Goal: Information Seeking & Learning: Learn about a topic

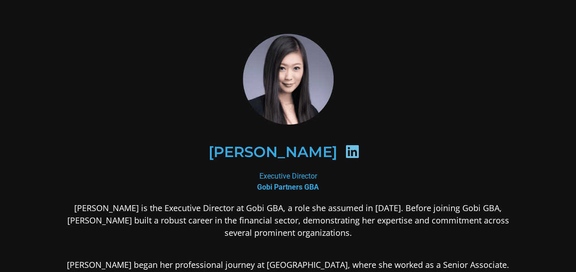
scroll to position [46, 0]
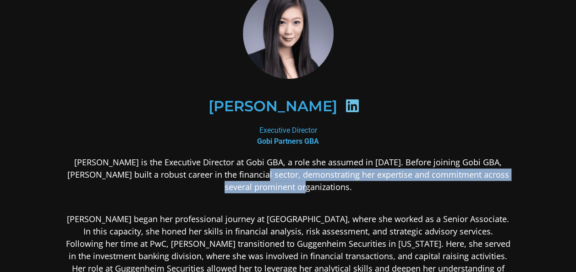
drag, startPoint x: 231, startPoint y: 174, endPoint x: 363, endPoint y: 191, distance: 132.6
click at [363, 191] on p "[PERSON_NAME] is the Executive Director at Gobi GBA, a role she assumed in [DAT…" at bounding box center [287, 174] width 445 height 37
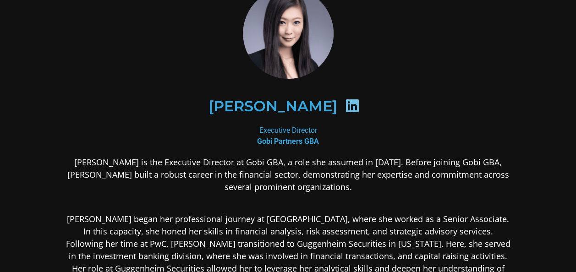
drag, startPoint x: 363, startPoint y: 191, endPoint x: 354, endPoint y: 197, distance: 10.3
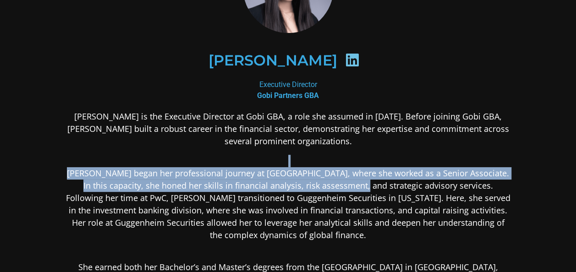
drag, startPoint x: 196, startPoint y: 163, endPoint x: 399, endPoint y: 192, distance: 205.5
click at [399, 192] on p "[PERSON_NAME] began her professional journey at [GEOGRAPHIC_DATA], where she wo…" at bounding box center [287, 198] width 445 height 87
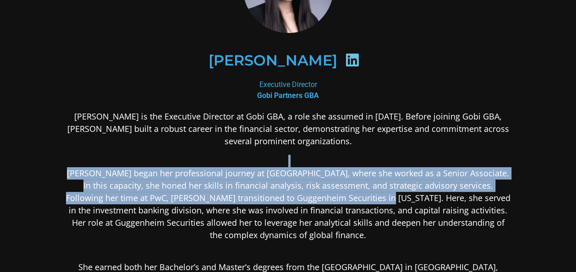
drag, startPoint x: 399, startPoint y: 192, endPoint x: 307, endPoint y: 201, distance: 92.9
click at [307, 201] on p "[PERSON_NAME] began her professional journey at [GEOGRAPHIC_DATA], where she wo…" at bounding box center [287, 198] width 445 height 87
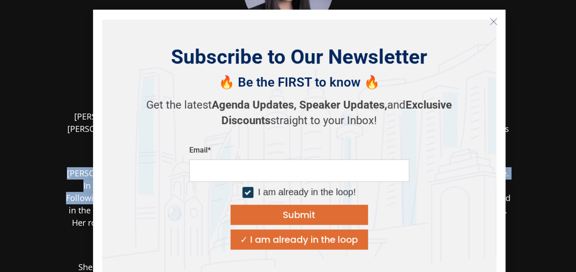
click at [489, 22] on icon "Close" at bounding box center [493, 21] width 8 height 8
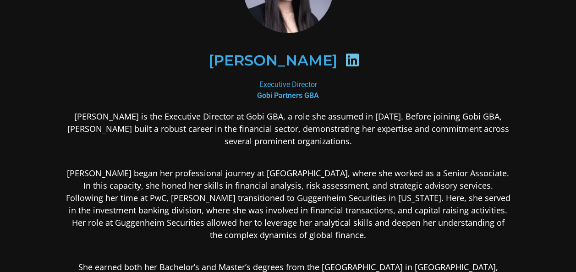
click at [401, 199] on p "[PERSON_NAME] began her professional journey at [GEOGRAPHIC_DATA], where she wo…" at bounding box center [287, 198] width 445 height 87
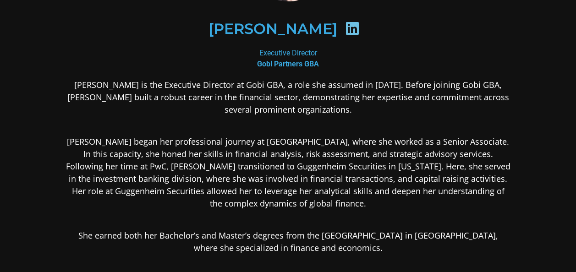
scroll to position [137, 0]
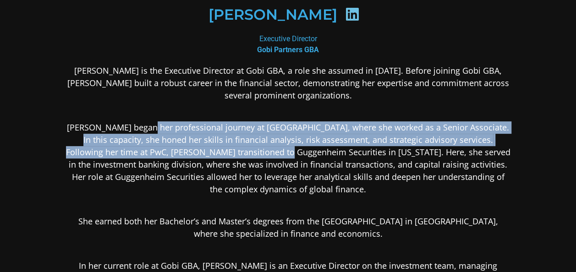
drag, startPoint x: 146, startPoint y: 126, endPoint x: 303, endPoint y: 155, distance: 159.7
click at [303, 155] on p "[PERSON_NAME] began her professional journey at [GEOGRAPHIC_DATA], where she wo…" at bounding box center [287, 152] width 445 height 87
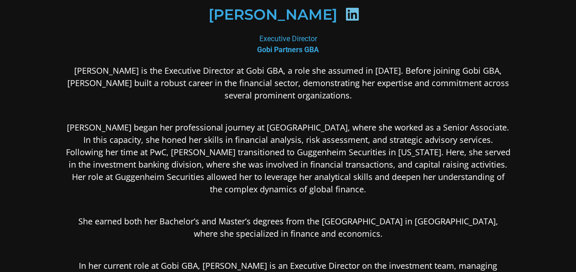
drag, startPoint x: 303, startPoint y: 155, endPoint x: 272, endPoint y: 170, distance: 34.4
click at [272, 170] on p "[PERSON_NAME] began her professional journey at [GEOGRAPHIC_DATA], where she wo…" at bounding box center [287, 152] width 445 height 87
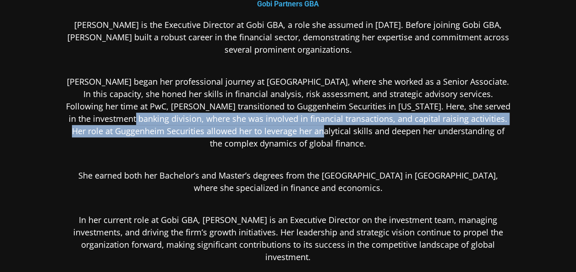
drag, startPoint x: 151, startPoint y: 114, endPoint x: 318, endPoint y: 130, distance: 168.4
click at [318, 130] on p "[PERSON_NAME] began her professional journey at [GEOGRAPHIC_DATA], where she wo…" at bounding box center [287, 106] width 445 height 87
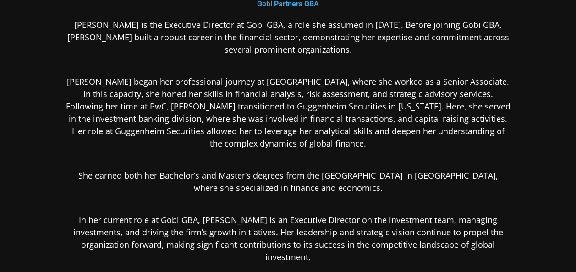
drag, startPoint x: 318, startPoint y: 130, endPoint x: 322, endPoint y: 147, distance: 18.3
click at [322, 147] on p "[PERSON_NAME] began her professional journey at [GEOGRAPHIC_DATA], where she wo…" at bounding box center [287, 106] width 445 height 87
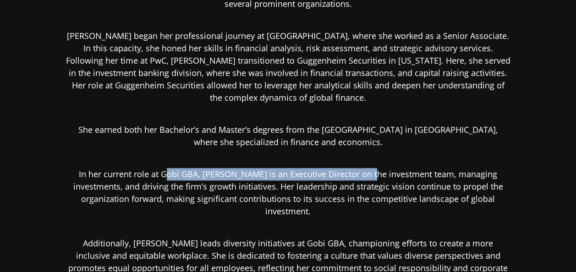
drag, startPoint x: 154, startPoint y: 174, endPoint x: 354, endPoint y: 175, distance: 199.7
click at [354, 175] on p "In her current role at Gobi GBA, [PERSON_NAME] is an Executive Director on the …" at bounding box center [287, 187] width 445 height 62
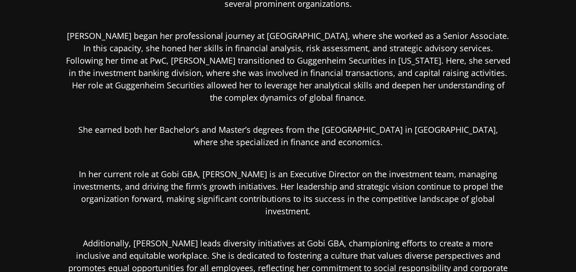
drag, startPoint x: 354, startPoint y: 175, endPoint x: 350, endPoint y: 190, distance: 15.1
click at [350, 188] on p "In her current role at Gobi GBA, [PERSON_NAME] is an Executive Director on the …" at bounding box center [287, 187] width 445 height 62
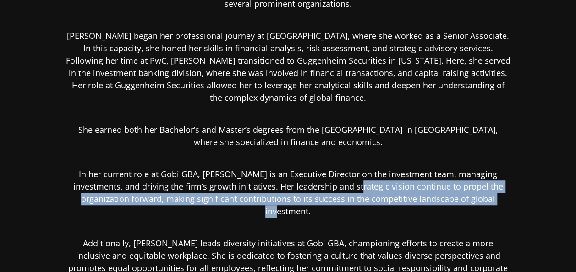
drag, startPoint x: 476, startPoint y: 201, endPoint x: 315, endPoint y: 180, distance: 162.5
click at [315, 180] on p "In her current role at Gobi GBA, [PERSON_NAME] is an Executive Director on the …" at bounding box center [287, 187] width 445 height 62
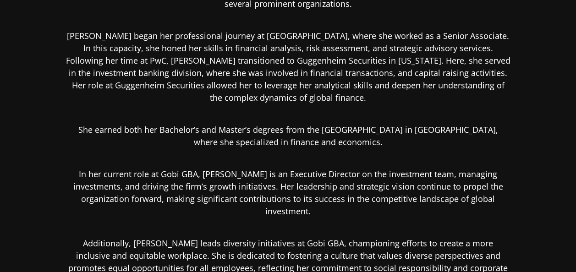
drag, startPoint x: 315, startPoint y: 180, endPoint x: 303, endPoint y: 191, distance: 16.9
click at [303, 191] on p "In her current role at Gobi GBA, [PERSON_NAME] is an Executive Director on the …" at bounding box center [287, 187] width 445 height 62
click at [480, 201] on p "In her current role at Gobi GBA, [PERSON_NAME] is an Executive Director on the …" at bounding box center [287, 187] width 445 height 62
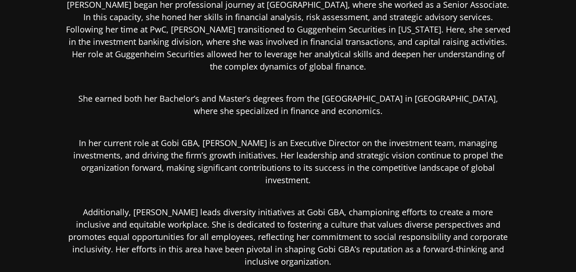
scroll to position [275, 0]
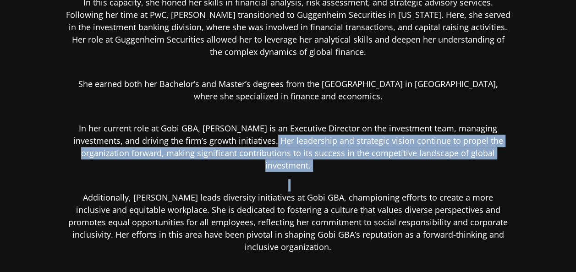
drag, startPoint x: 229, startPoint y: 134, endPoint x: 354, endPoint y: 180, distance: 132.7
click at [354, 180] on div "[PERSON_NAME] is the Executive Director at Gobi GBA, a role she assumed in [DAT…" at bounding box center [287, 162] width 445 height 471
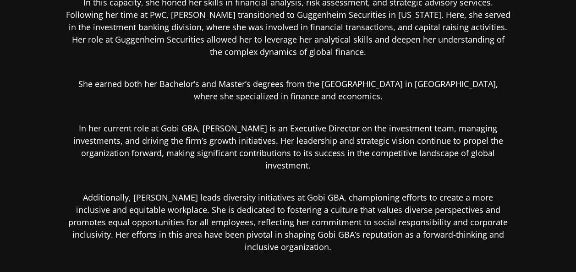
drag, startPoint x: 354, startPoint y: 180, endPoint x: 348, endPoint y: 206, distance: 27.2
click at [348, 205] on p "Additionally, [PERSON_NAME] leads diversity initiatives at Gobi GBA, championin…" at bounding box center [287, 216] width 445 height 74
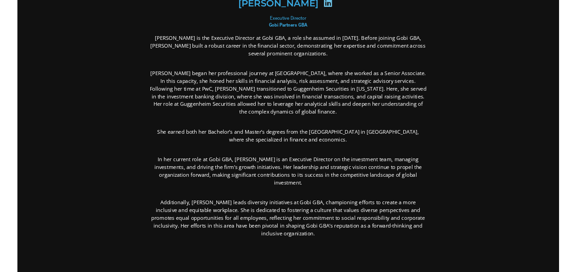
scroll to position [147, 0]
